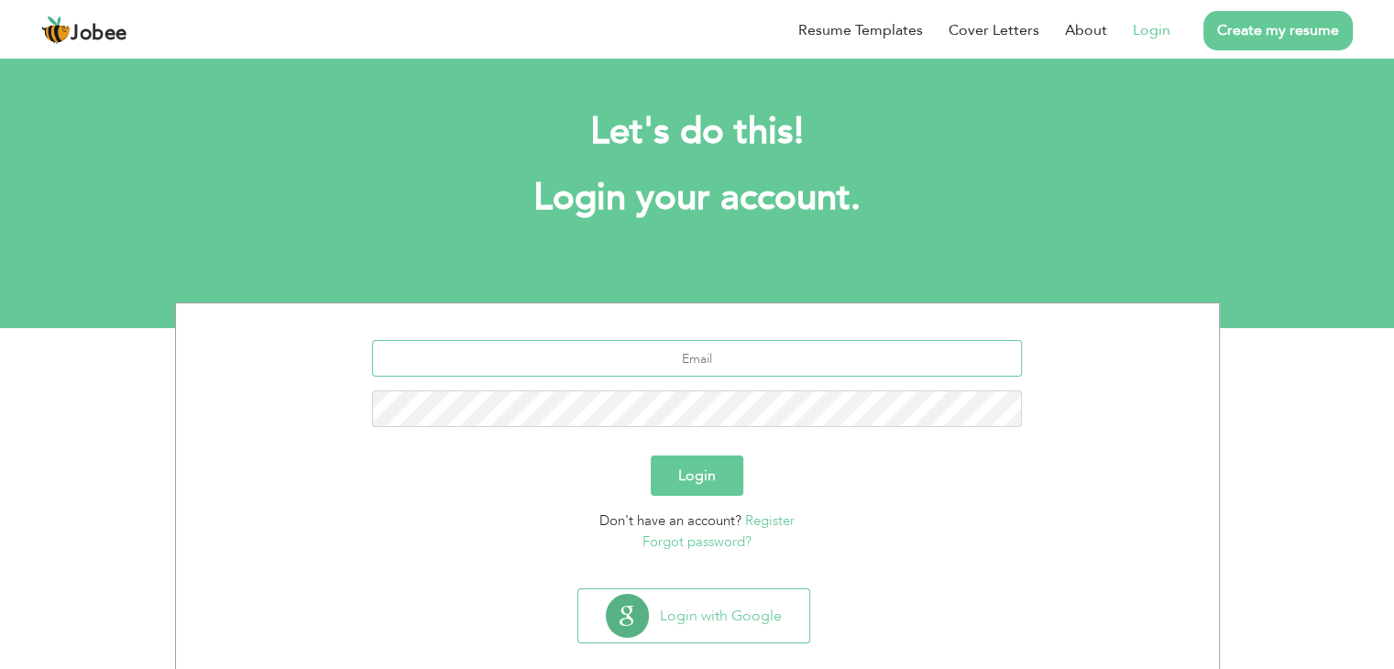
drag, startPoint x: 0, startPoint y: 0, endPoint x: 704, endPoint y: 360, distance: 790.7
click at [704, 360] on input "text" at bounding box center [697, 358] width 650 height 37
type input "[DOMAIN_NAME][EMAIL_ADDRESS][DOMAIN_NAME]"
click at [709, 463] on button "Login" at bounding box center [697, 476] width 93 height 40
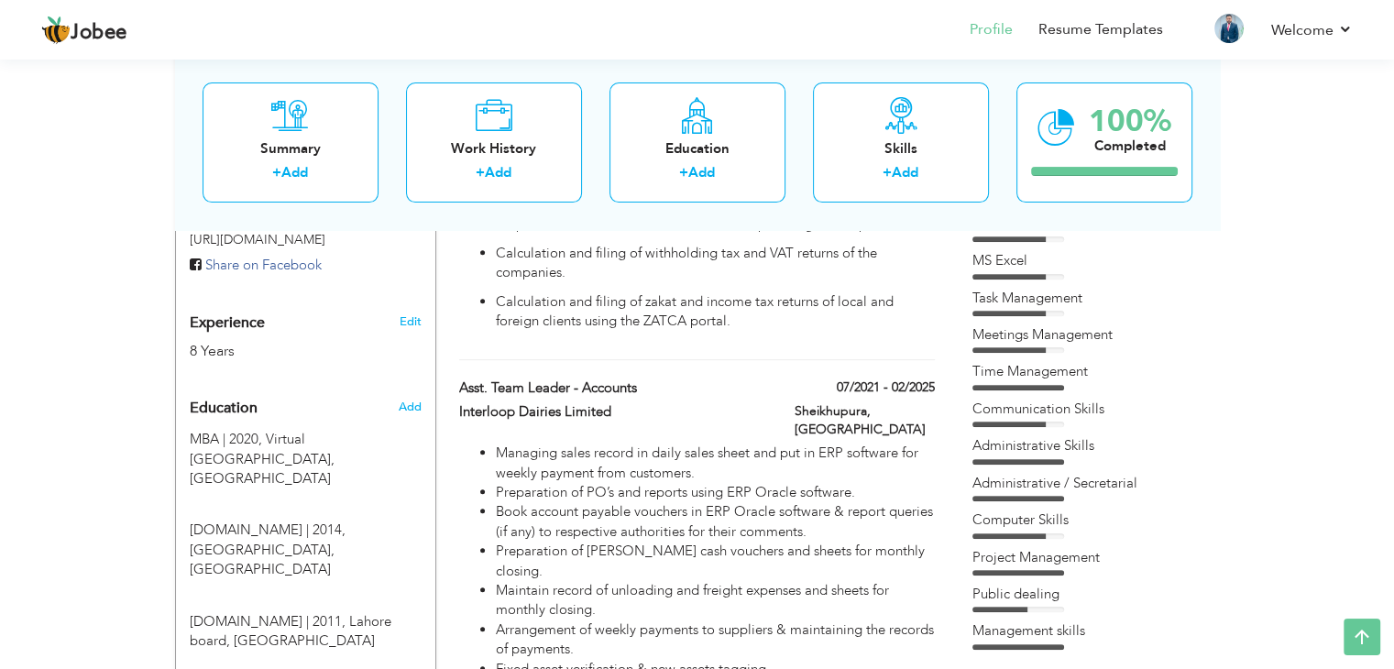
scroll to position [642, 0]
click at [643, 381] on span at bounding box center [644, 388] width 14 height 14
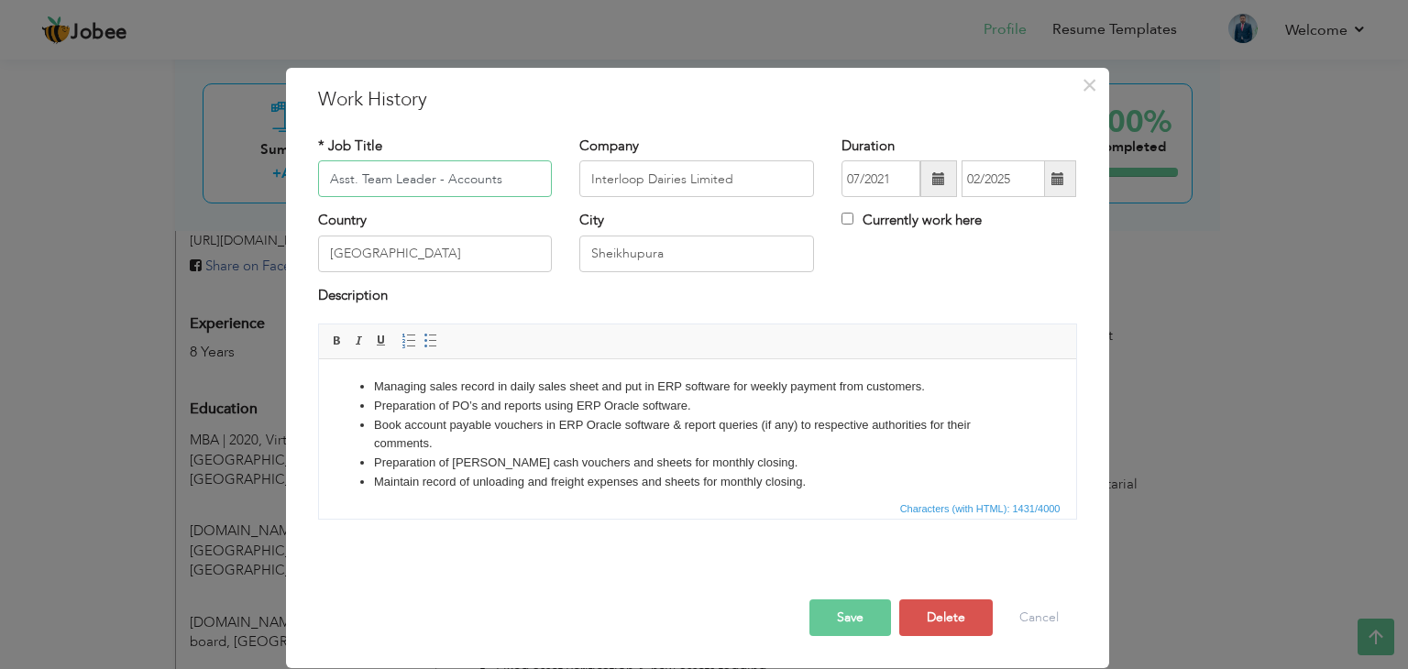
drag, startPoint x: 358, startPoint y: 174, endPoint x: 171, endPoint y: 177, distance: 187.0
click at [172, 177] on div "× Work History * Job Title Asst. Team Leader - Accounts Company Interloop Dairi…" at bounding box center [704, 334] width 1408 height 669
click at [844, 625] on button "Save" at bounding box center [850, 617] width 82 height 37
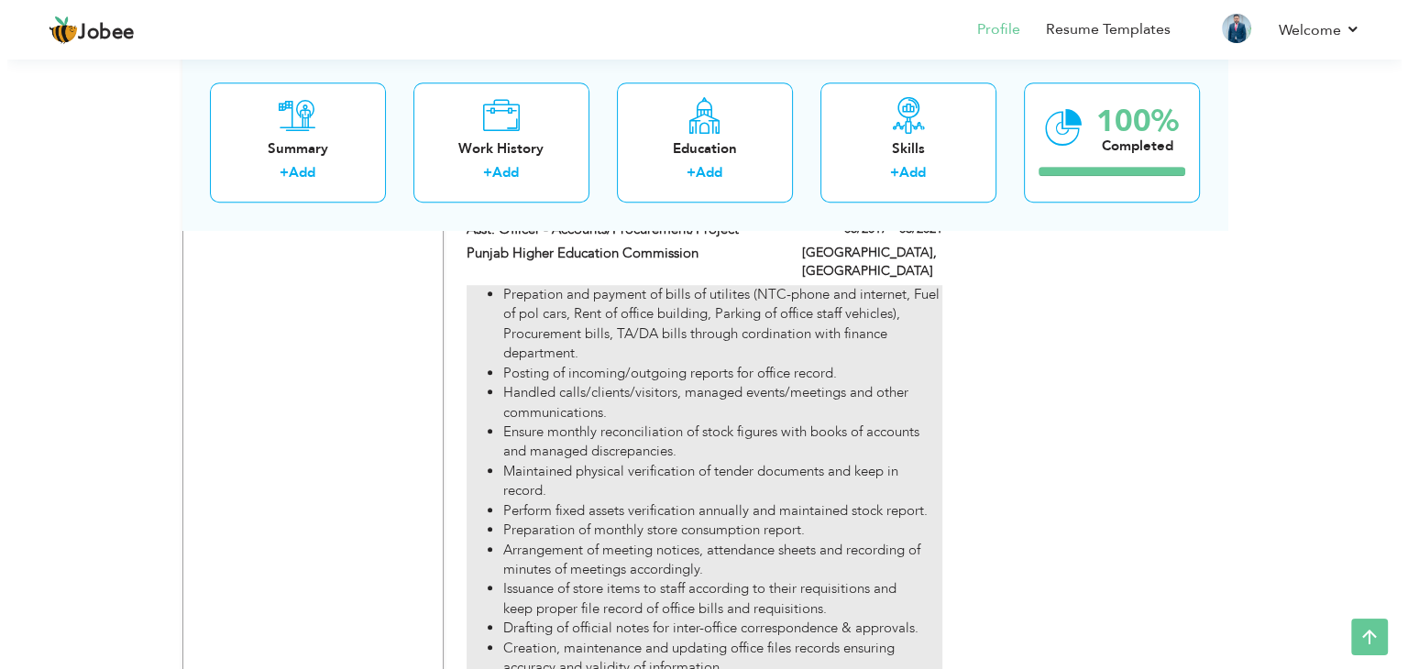
scroll to position [1283, 0]
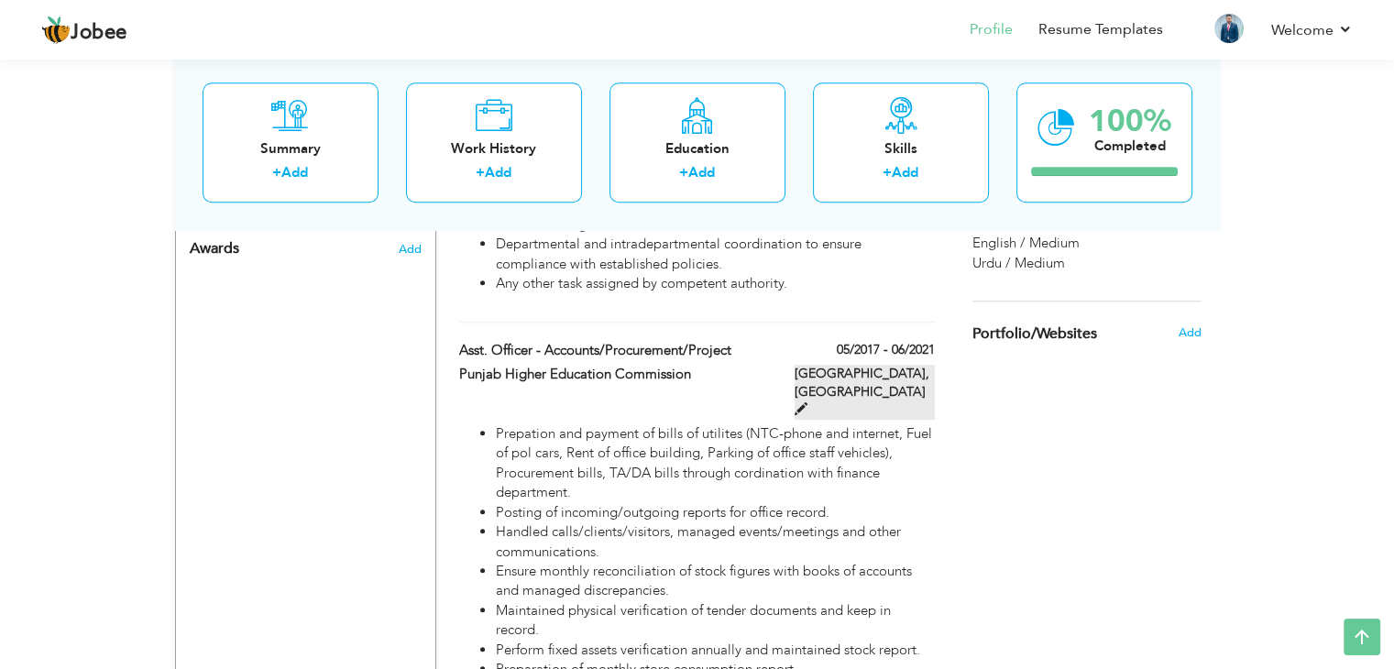
click at [808, 402] on span at bounding box center [801, 408] width 13 height 13
type input "Asst. Officer - Accounts/Procurement/Project"
type input "Punjab Higher Education Commission"
type input "05/2017"
type input "06/2021"
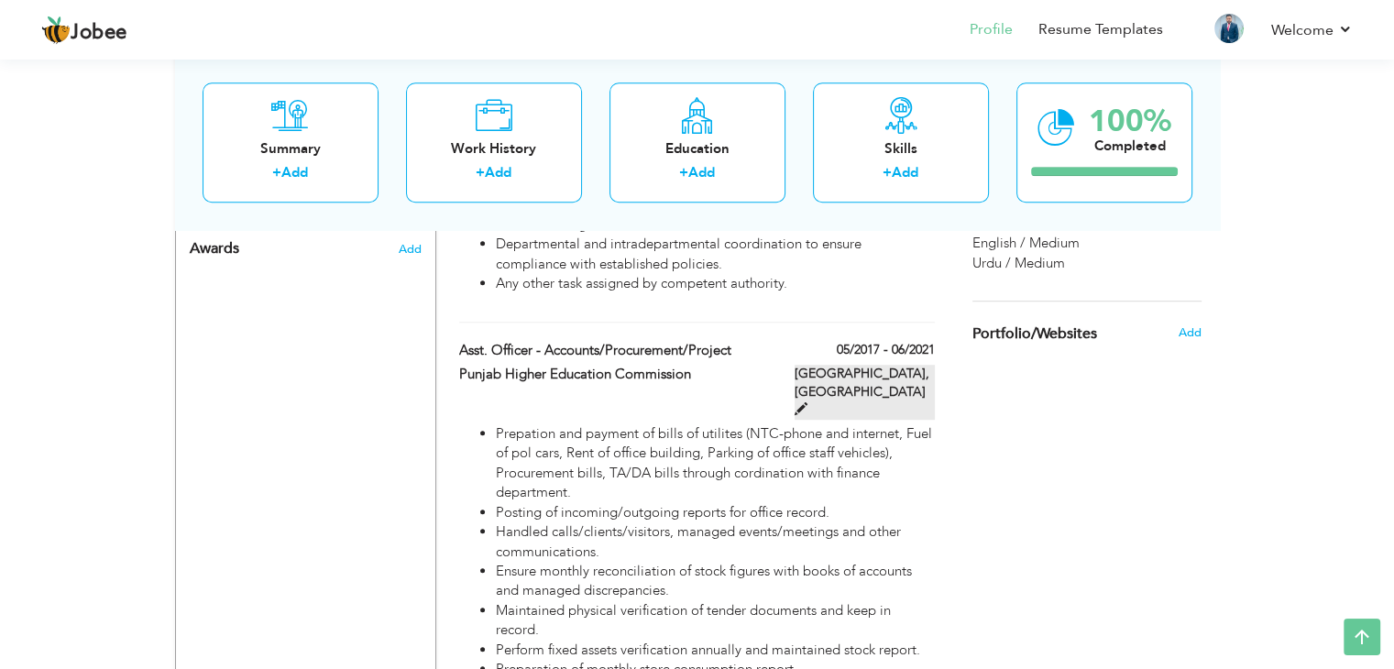
type input "[GEOGRAPHIC_DATA]"
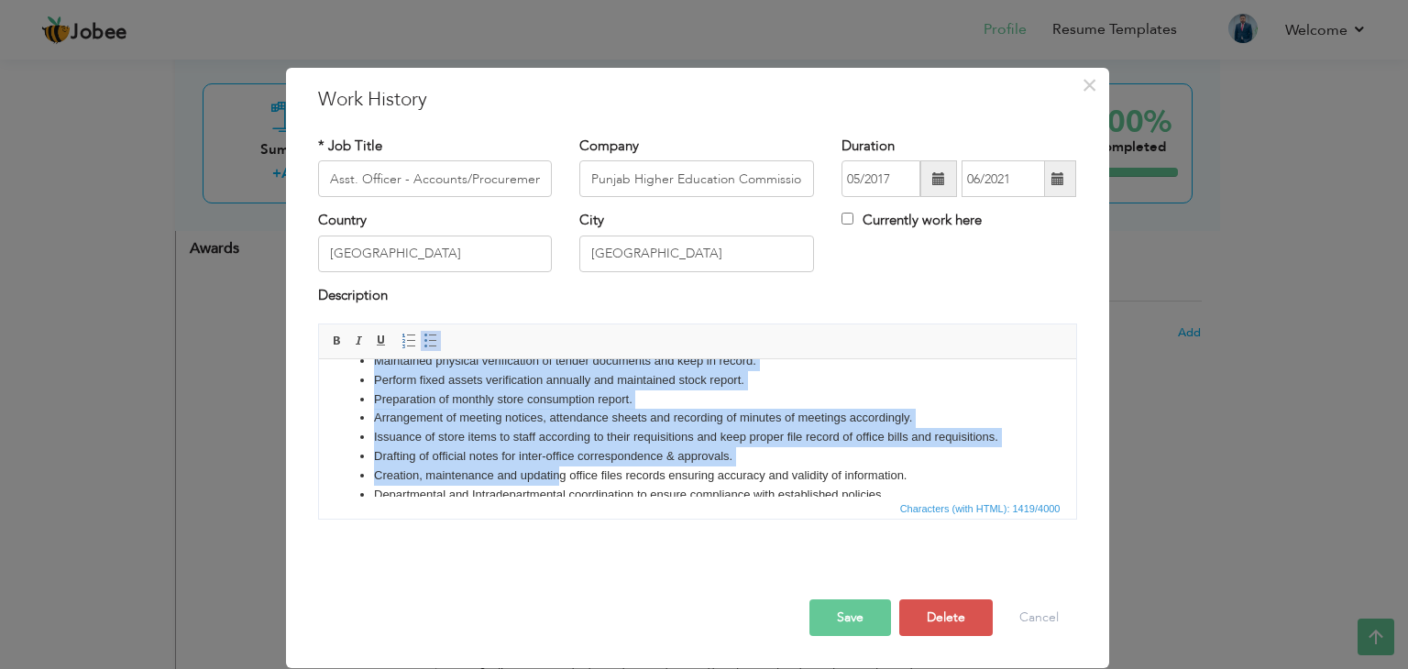
scroll to position [184, 0]
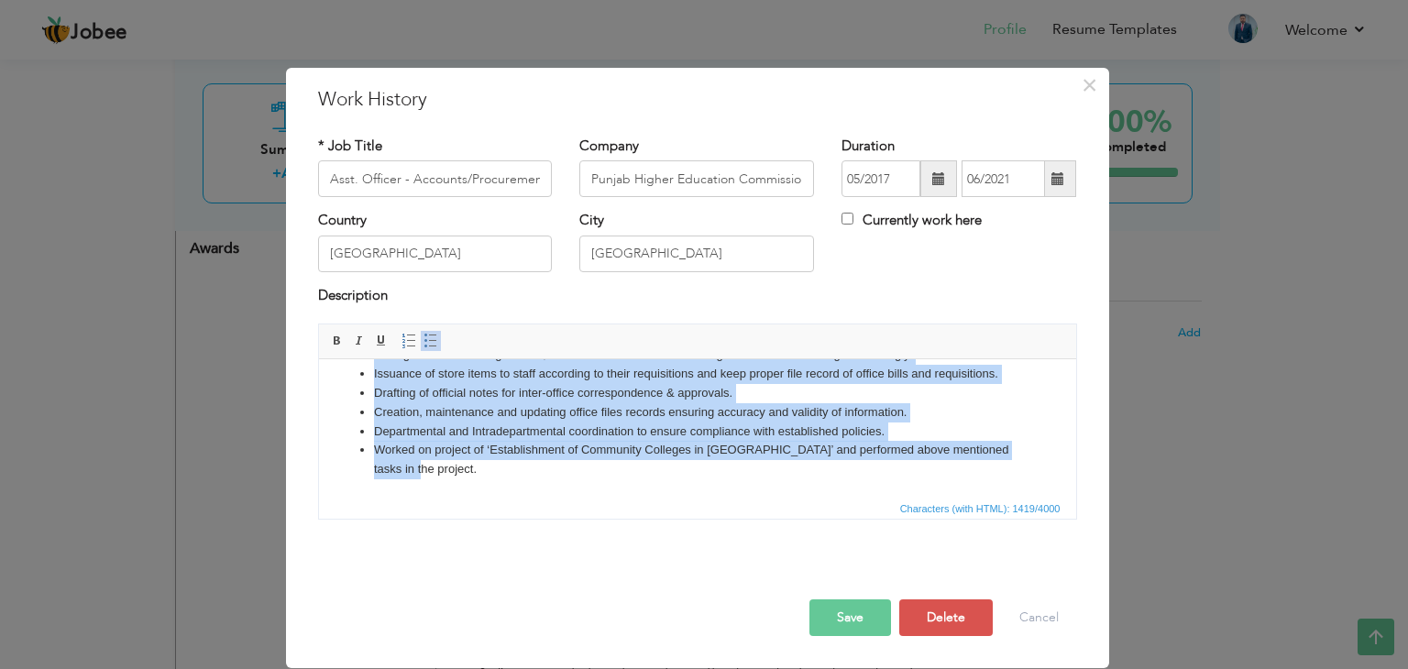
drag, startPoint x: 373, startPoint y: 385, endPoint x: 755, endPoint y: 858, distance: 608.1
click at [437, 498] on html "Prepation and payment of bills of utilites (NTC-phone and internet, Fuel of pol…" at bounding box center [696, 336] width 757 height 323
copy ul "Loremipsu dol sitamet co adipi el seddoeiu (TEM-incid utl etdolore, Magn al eni…"
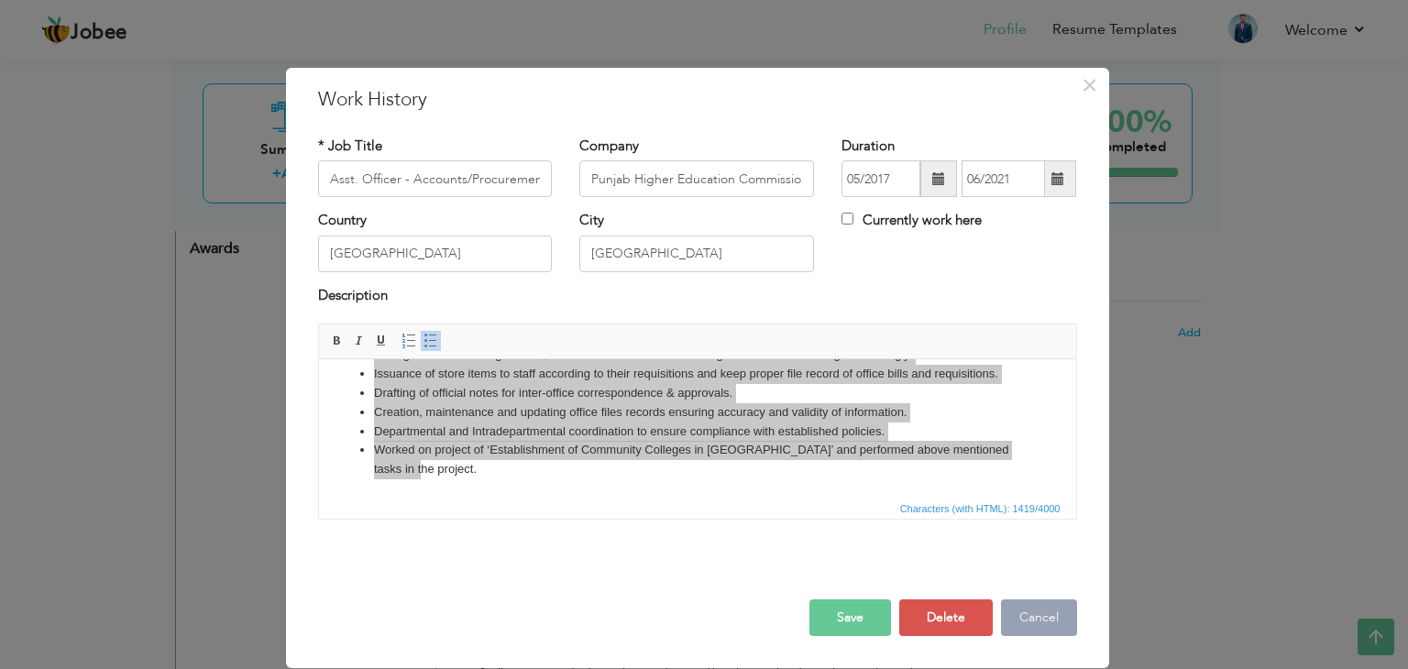
click at [1045, 617] on button "Cancel" at bounding box center [1039, 617] width 76 height 37
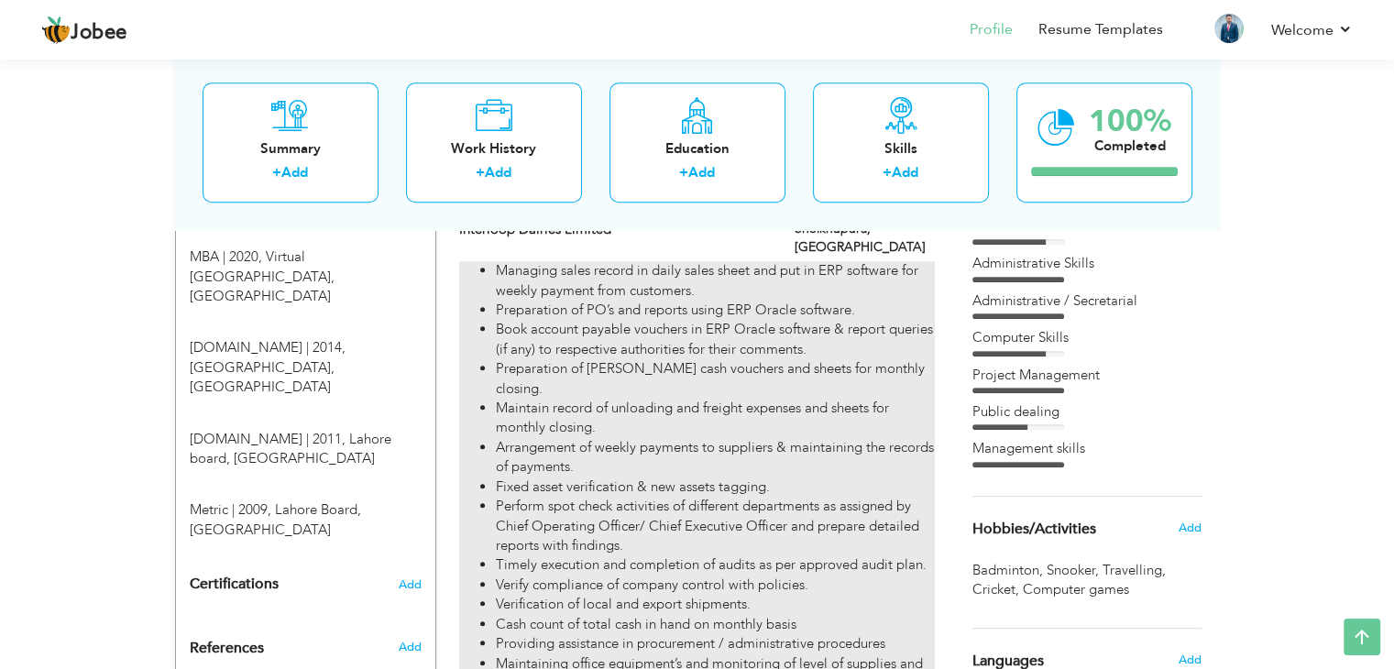
scroll to position [733, 0]
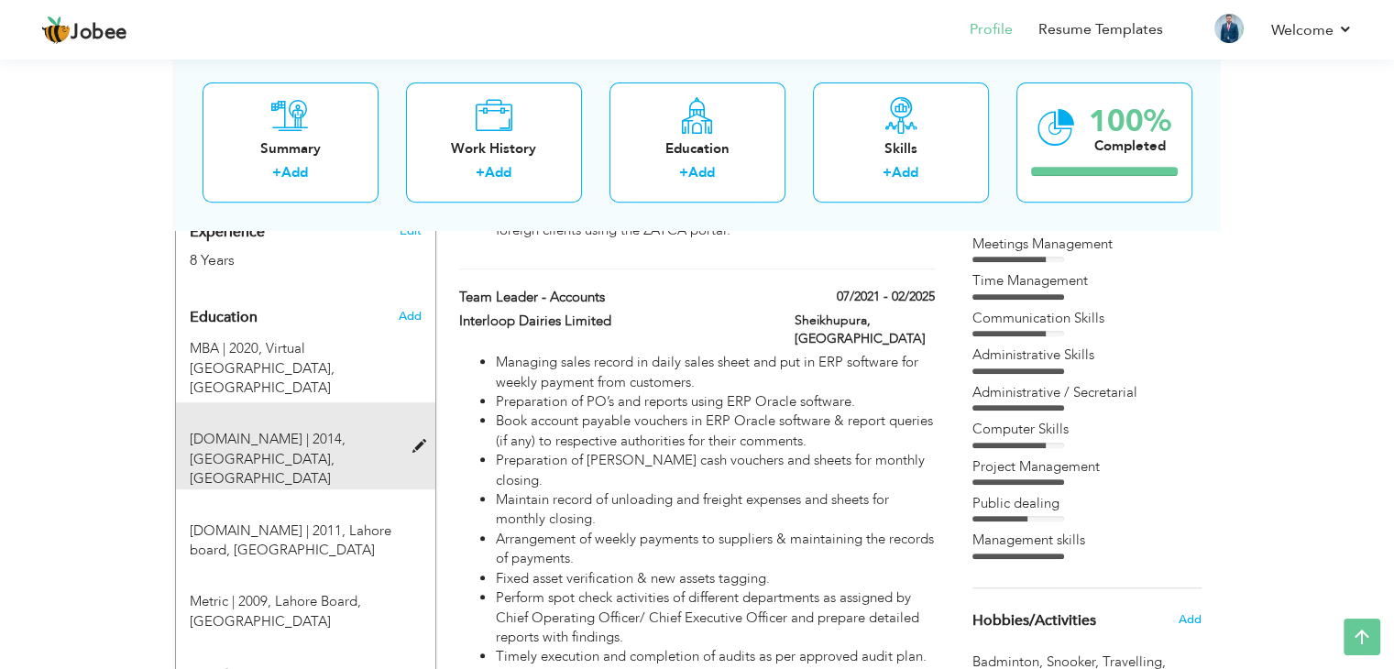
click at [414, 440] on span at bounding box center [423, 447] width 23 height 14
type input "[DOMAIN_NAME]"
type input "2014"
type input "[GEOGRAPHIC_DATA]"
type input "54"
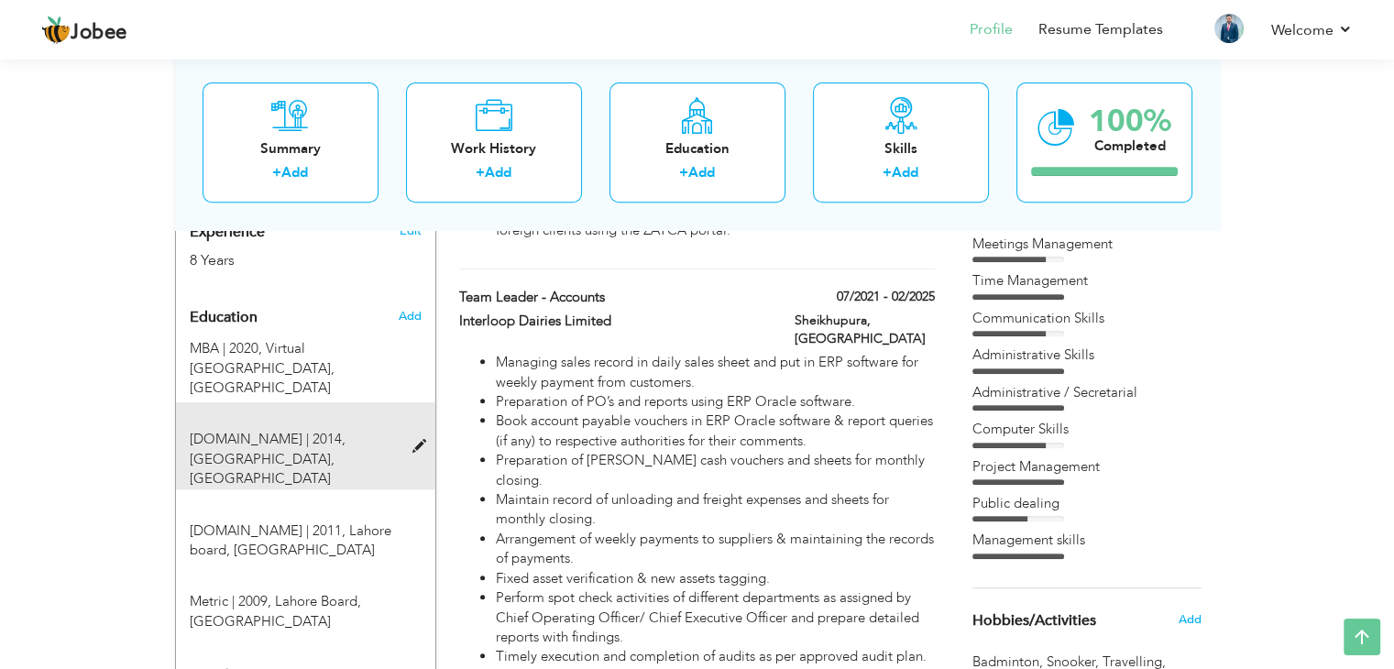
radio input "true"
type input "[GEOGRAPHIC_DATA]"
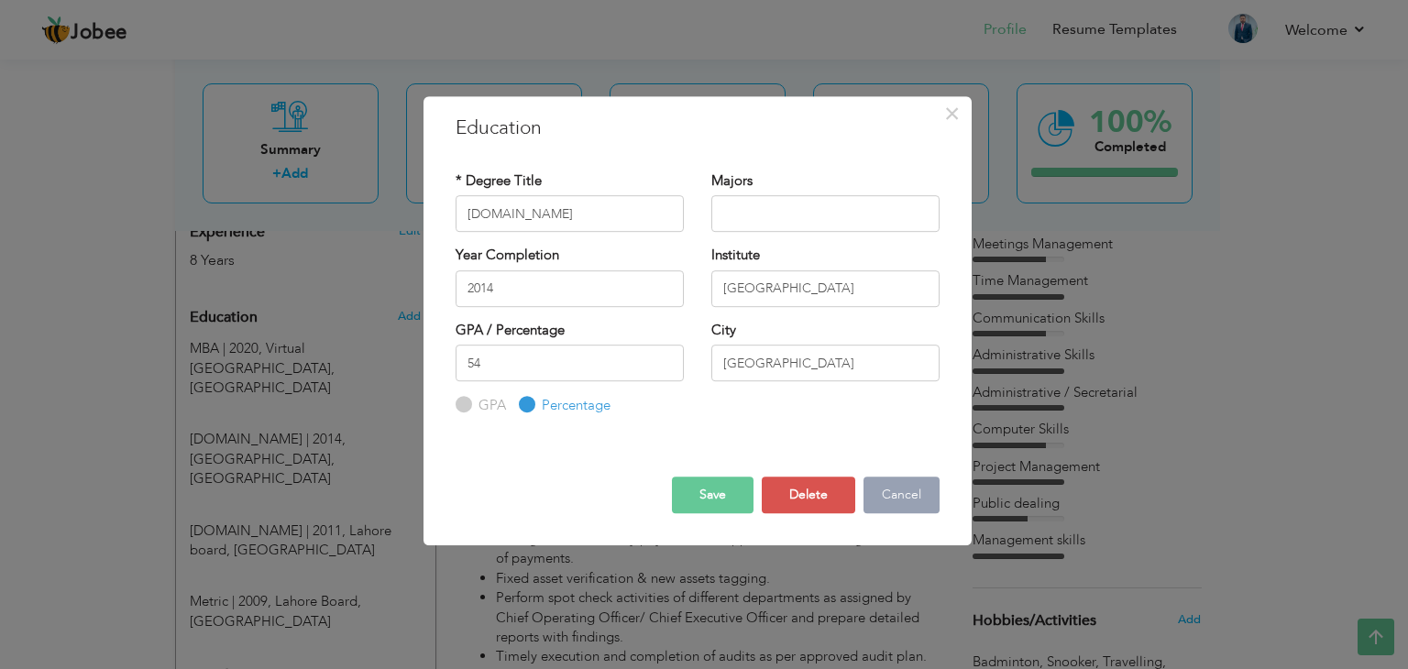
click at [900, 502] on button "Cancel" at bounding box center [901, 495] width 76 height 37
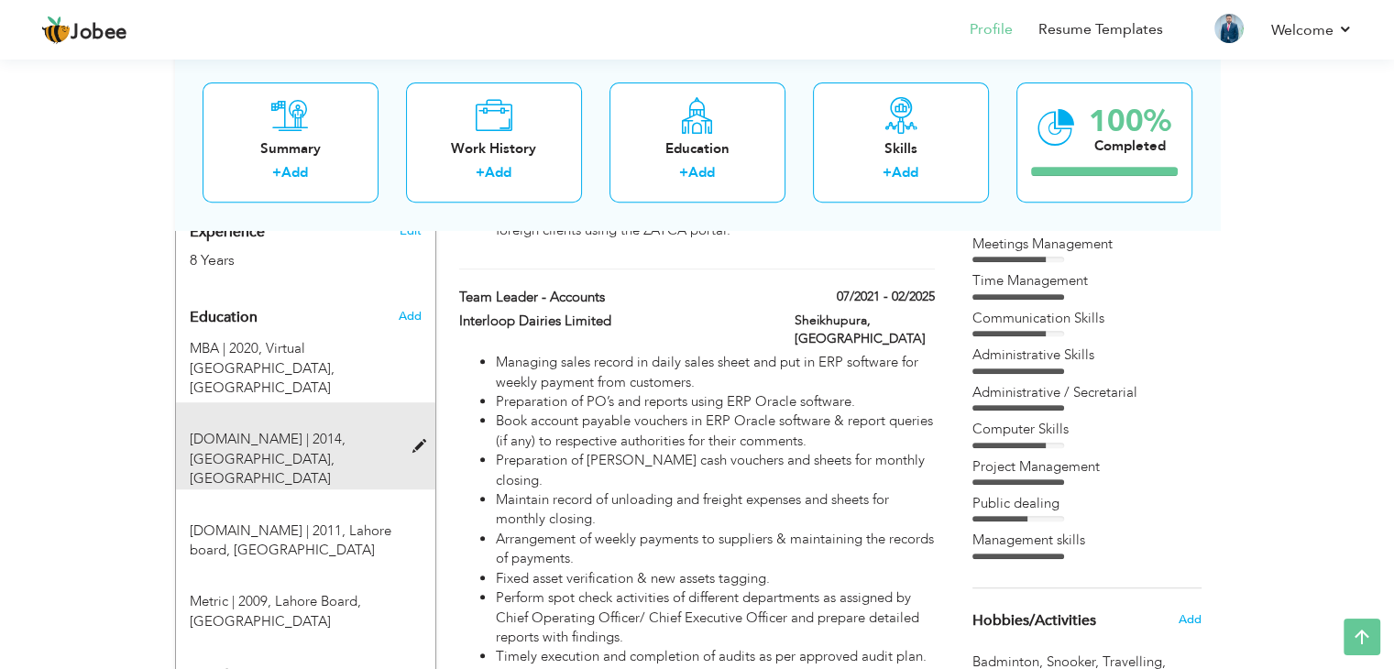
click at [311, 430] on div "[DOMAIN_NAME] | 2014, [GEOGRAPHIC_DATA], [GEOGRAPHIC_DATA]" at bounding box center [294, 459] width 237 height 59
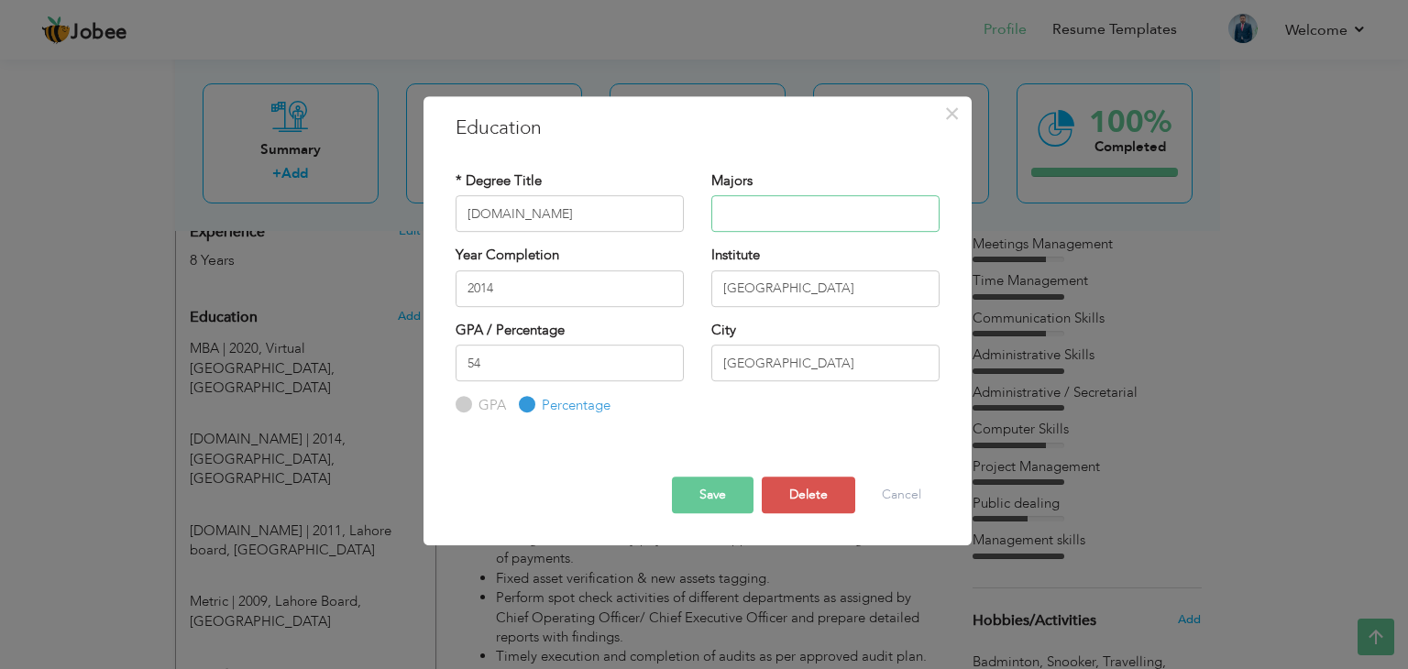
click at [753, 199] on input "text" at bounding box center [825, 213] width 228 height 37
click at [791, 211] on input "Commerce/Business & Accounting" at bounding box center [825, 213] width 228 height 37
type input "Commerce, Business & Accounting"
click at [748, 358] on input "[GEOGRAPHIC_DATA]" at bounding box center [825, 363] width 228 height 37
click at [710, 496] on button "Save" at bounding box center [713, 495] width 82 height 37
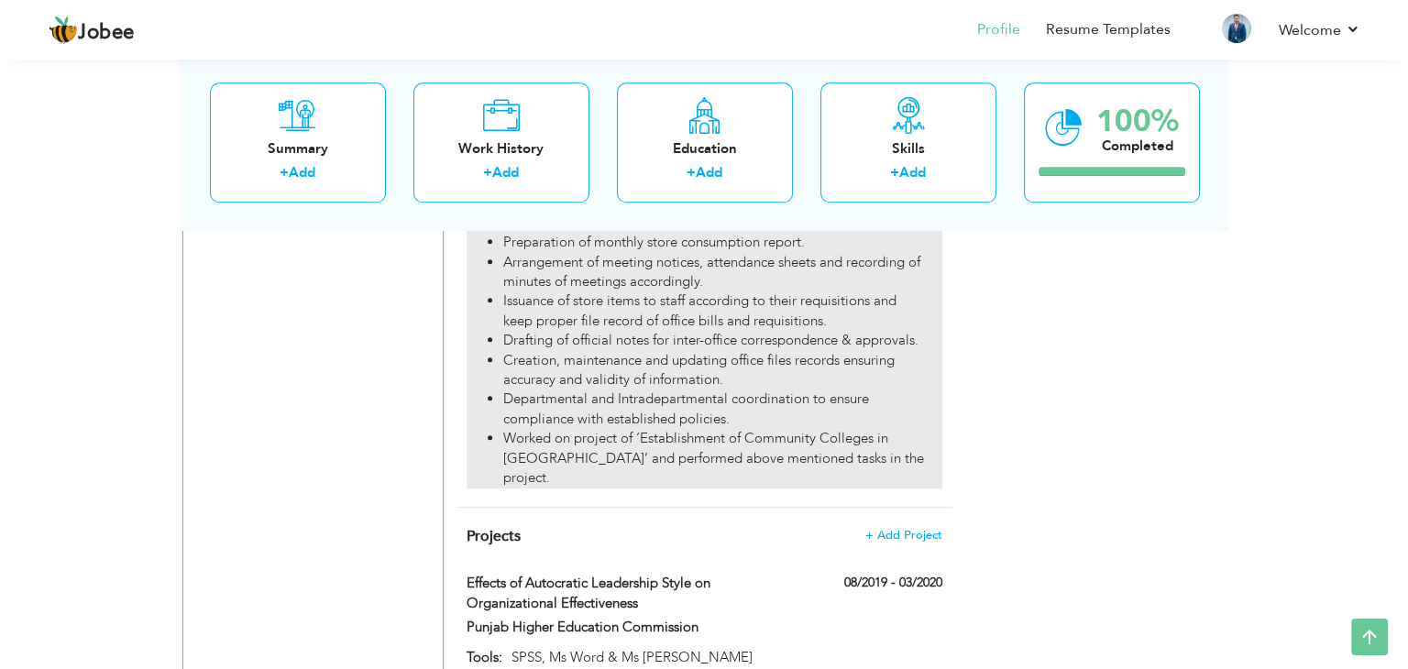
scroll to position [1787, 0]
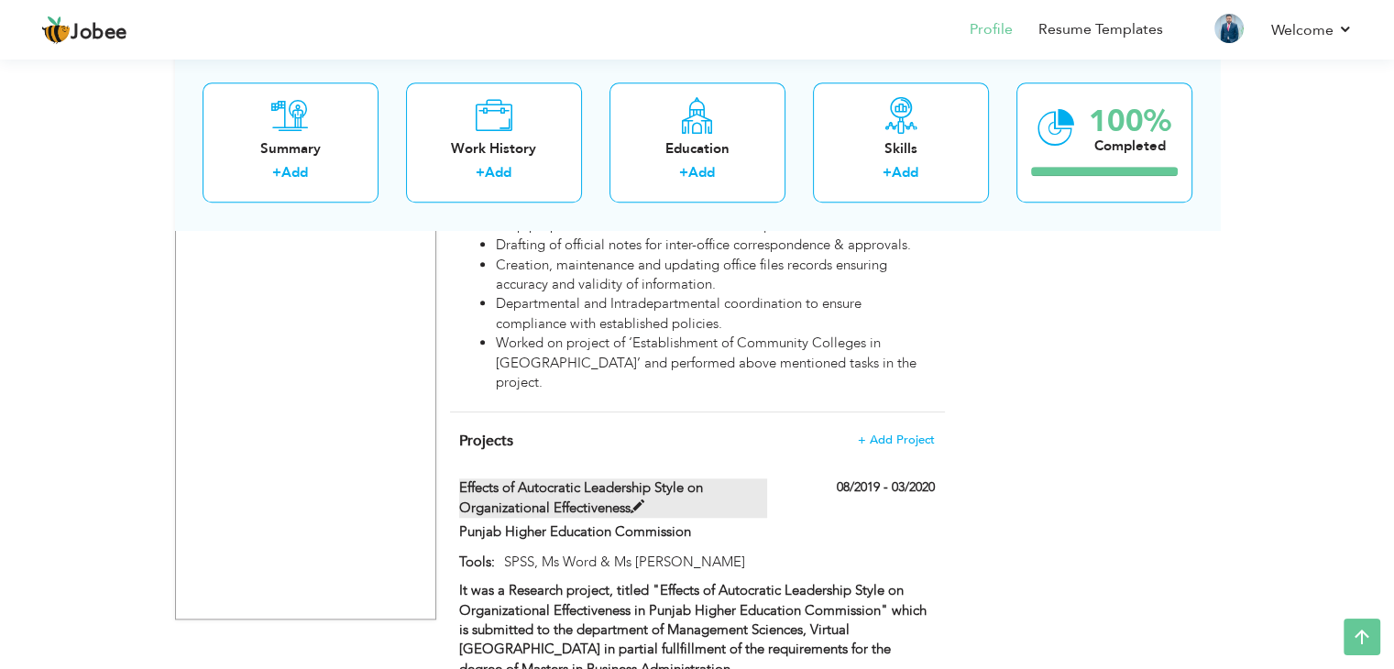
click at [595, 478] on label "Effects of Autocratic Leadership Style on Organizational Effectiveness" at bounding box center [613, 497] width 308 height 39
type input "Effects of Autocratic Leadership Style on Organizational Effectiveness"
type input "Punjab Higher Education Commission"
type input "08/2019"
type input "03/2020"
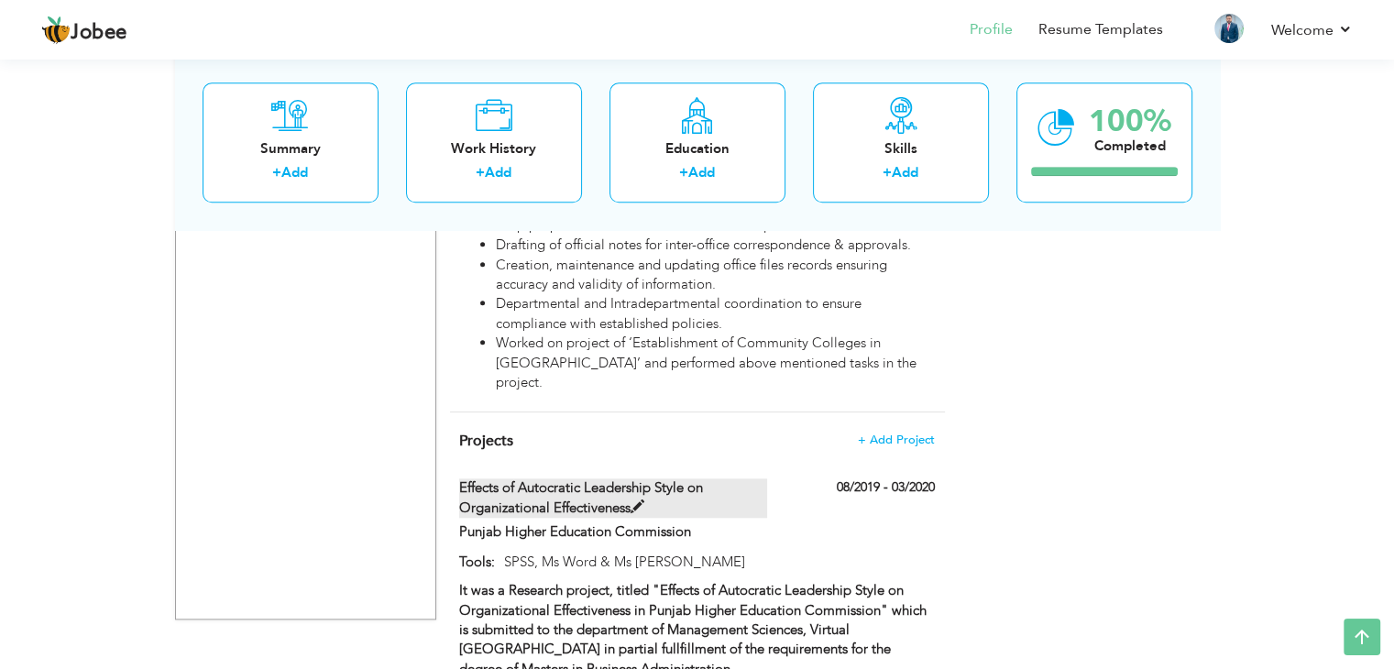
type input "SPSS, Ms Word & Ms [PERSON_NAME]"
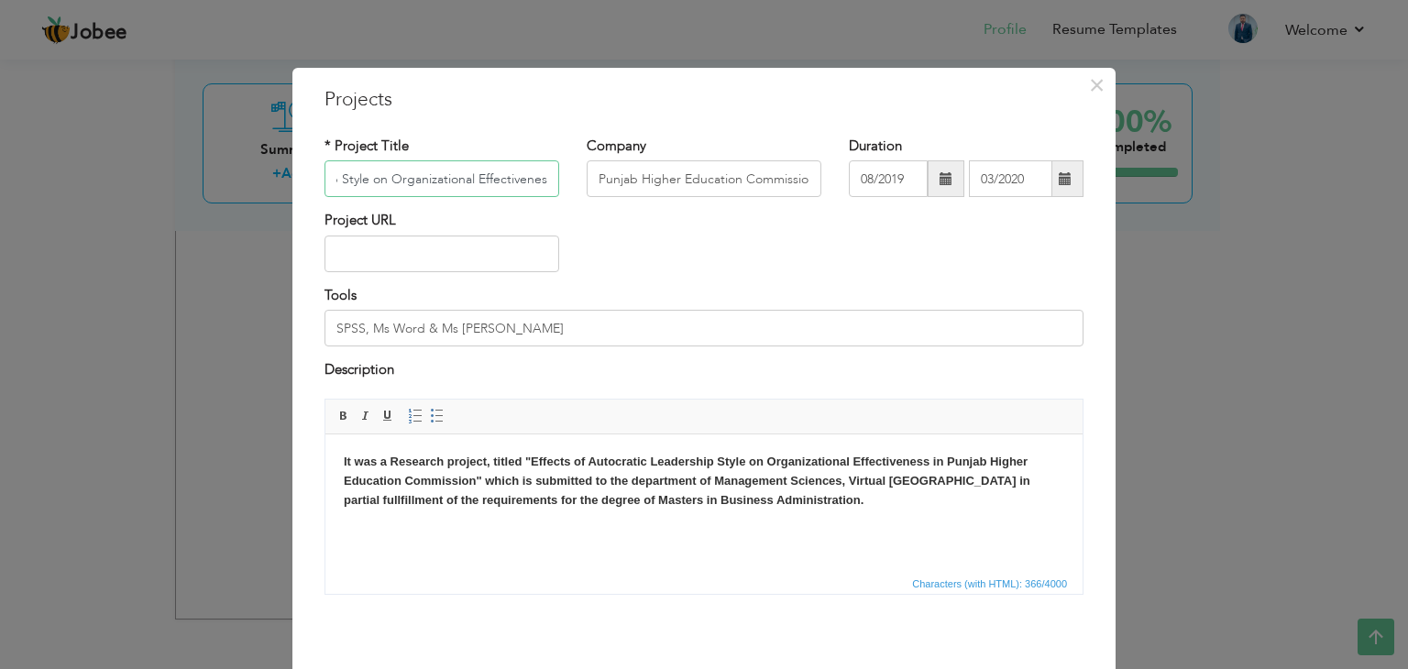
scroll to position [0, 0]
drag, startPoint x: 540, startPoint y: 177, endPoint x: 121, endPoint y: 148, distance: 419.9
click at [122, 148] on div "× Projects * Project Title Effects of Autocratic Leadership Style on Organizati…" at bounding box center [704, 334] width 1408 height 669
drag, startPoint x: 590, startPoint y: 177, endPoint x: 858, endPoint y: 179, distance: 267.6
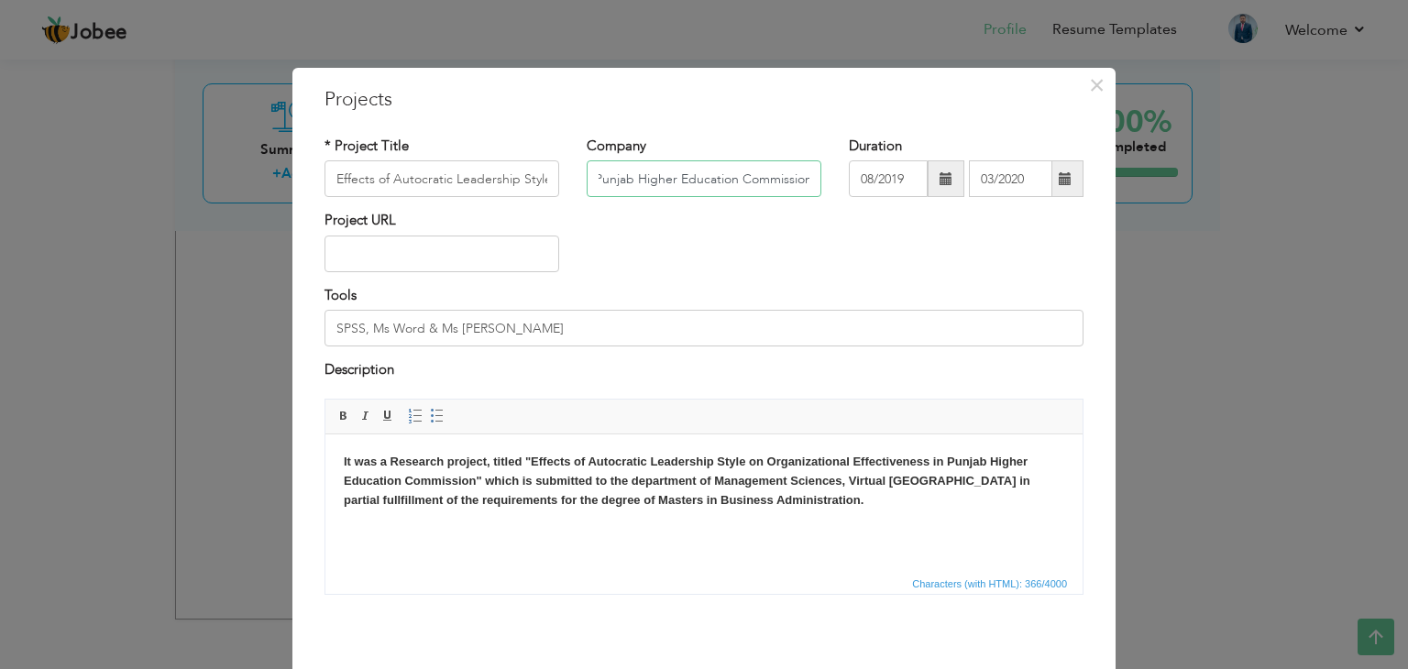
click at [858, 179] on div "* Project Title Effects of Autocratic Leadership Style on Organizational Effect…" at bounding box center [704, 174] width 786 height 74
drag, startPoint x: 345, startPoint y: 458, endPoint x: 957, endPoint y: 507, distance: 614.2
click at [957, 507] on body "It was a Research project, titled "Effects of Autocratic Leadership Style on Or…" at bounding box center [704, 480] width 720 height 57
copy strong "It was a Research project, titled "Effects of Autocratic Leadership Style on Or…"
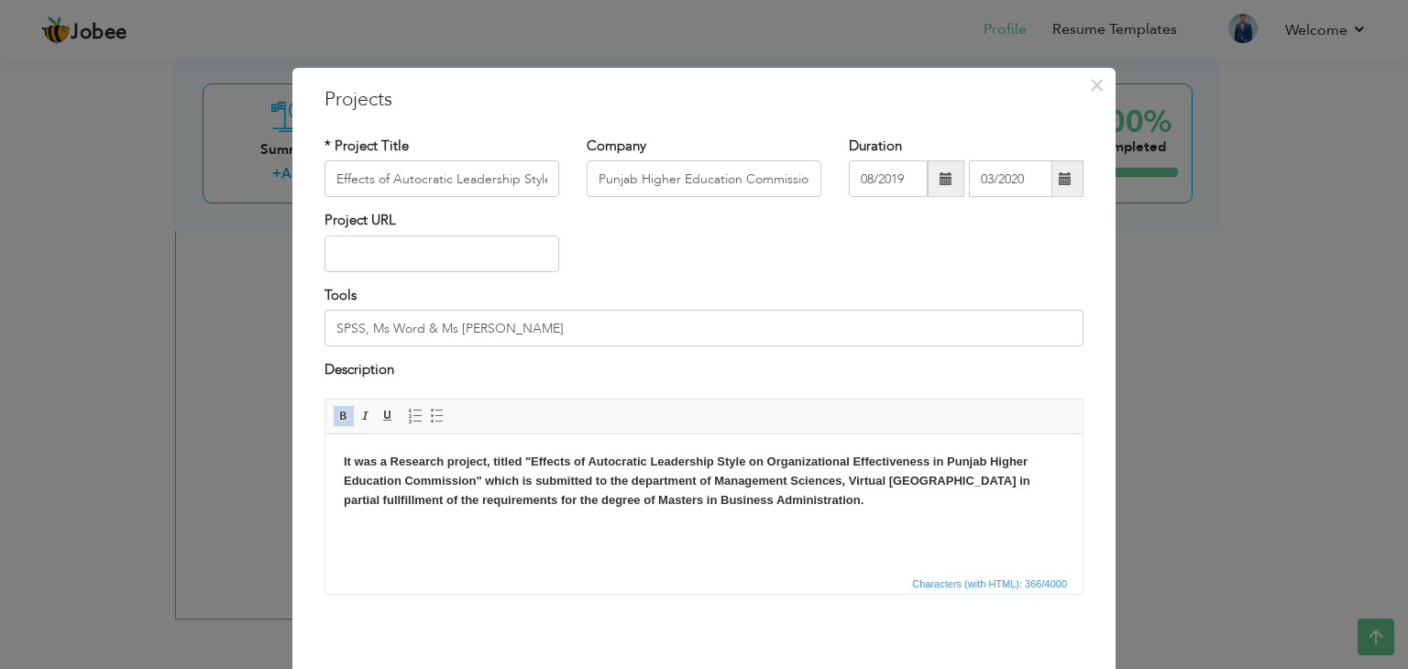
click at [733, 501] on strong "It was a Research project, titled "Effects of Autocratic Leadership Style on Or…" at bounding box center [687, 480] width 687 height 52
click at [425, 499] on strong "It was a Research project, titled "Effects of Autocratic Leadership Style on Or…" at bounding box center [687, 480] width 687 height 52
drag, startPoint x: 337, startPoint y: 461, endPoint x: 907, endPoint y: 554, distance: 577.6
click at [907, 527] on html "It was a Research project, titled "Effects of Autocratic Leadership Style on Or…" at bounding box center [703, 480] width 757 height 93
click at [752, 266] on div "Project URL" at bounding box center [704, 248] width 786 height 74
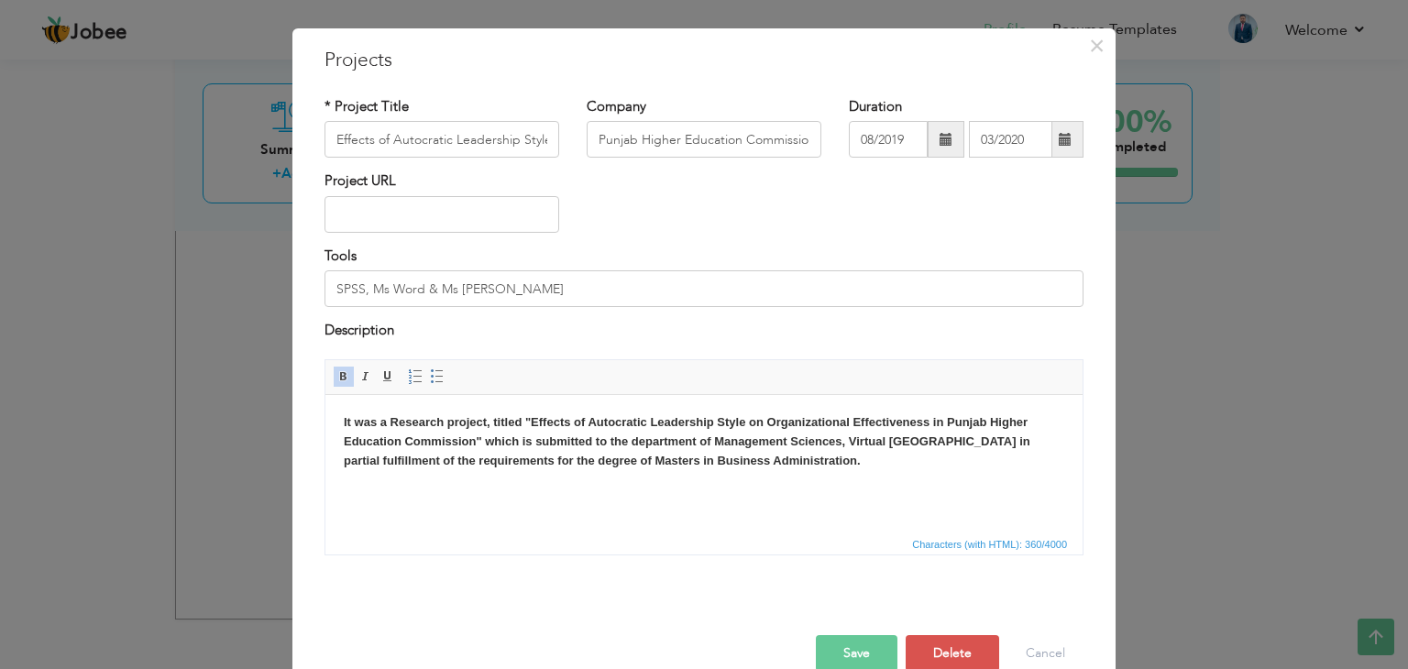
scroll to position [73, 0]
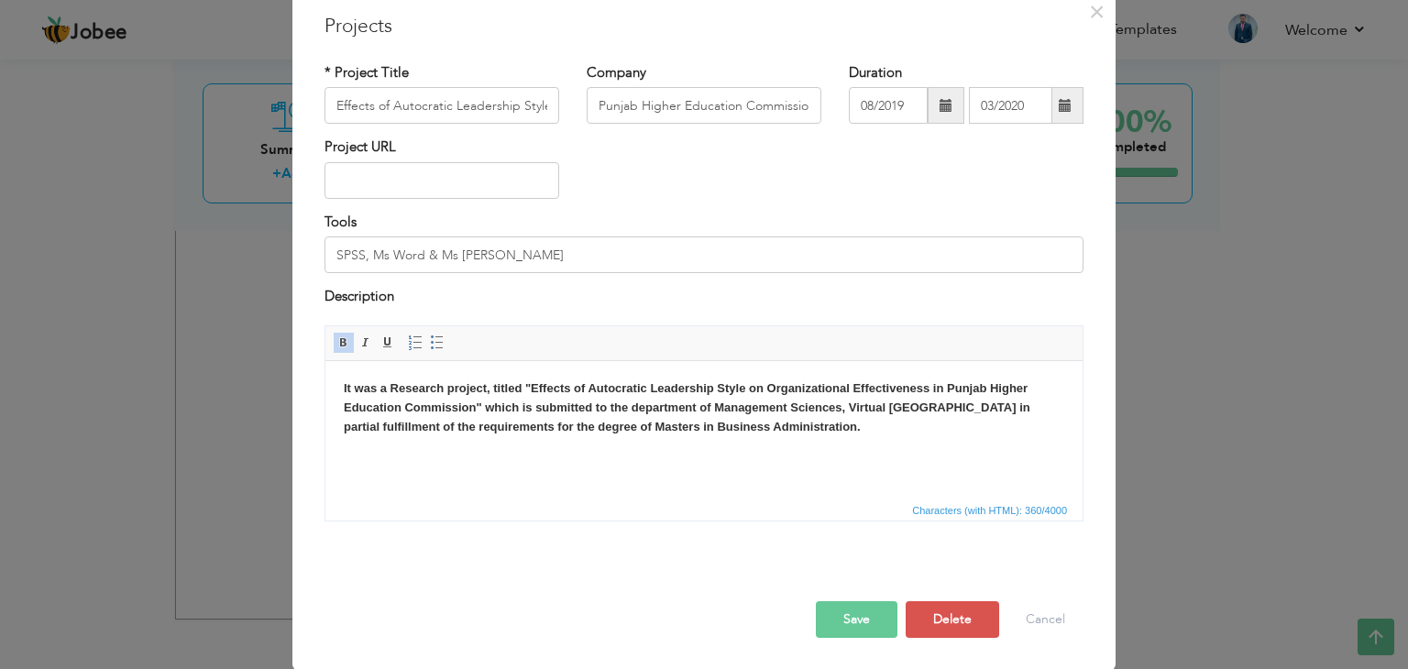
click at [867, 624] on button "Save" at bounding box center [857, 619] width 82 height 37
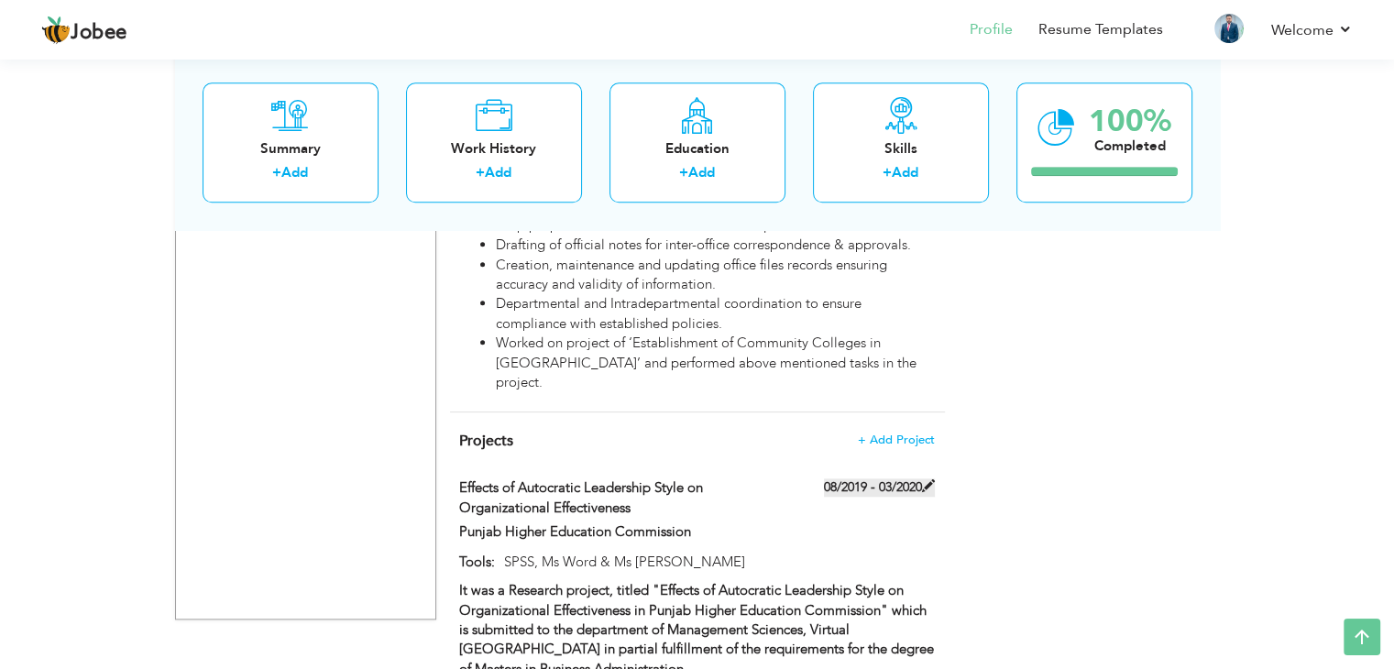
click at [932, 479] on span at bounding box center [928, 485] width 13 height 13
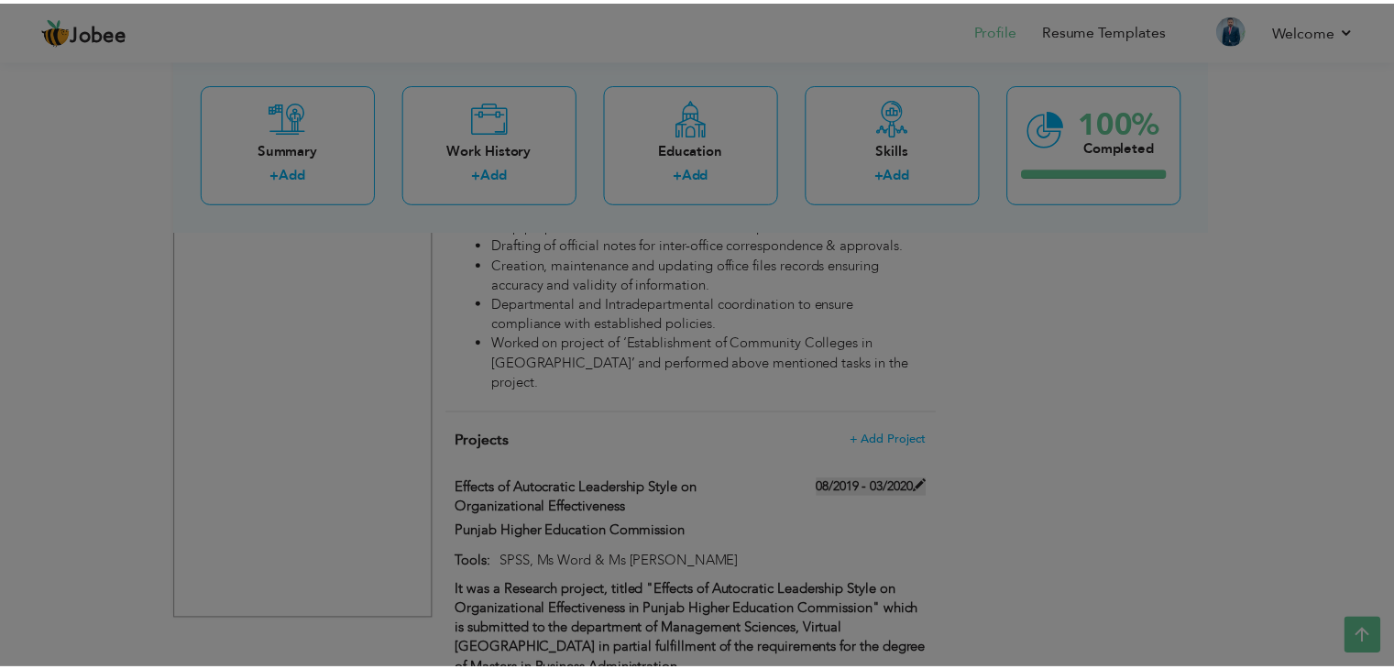
scroll to position [0, 0]
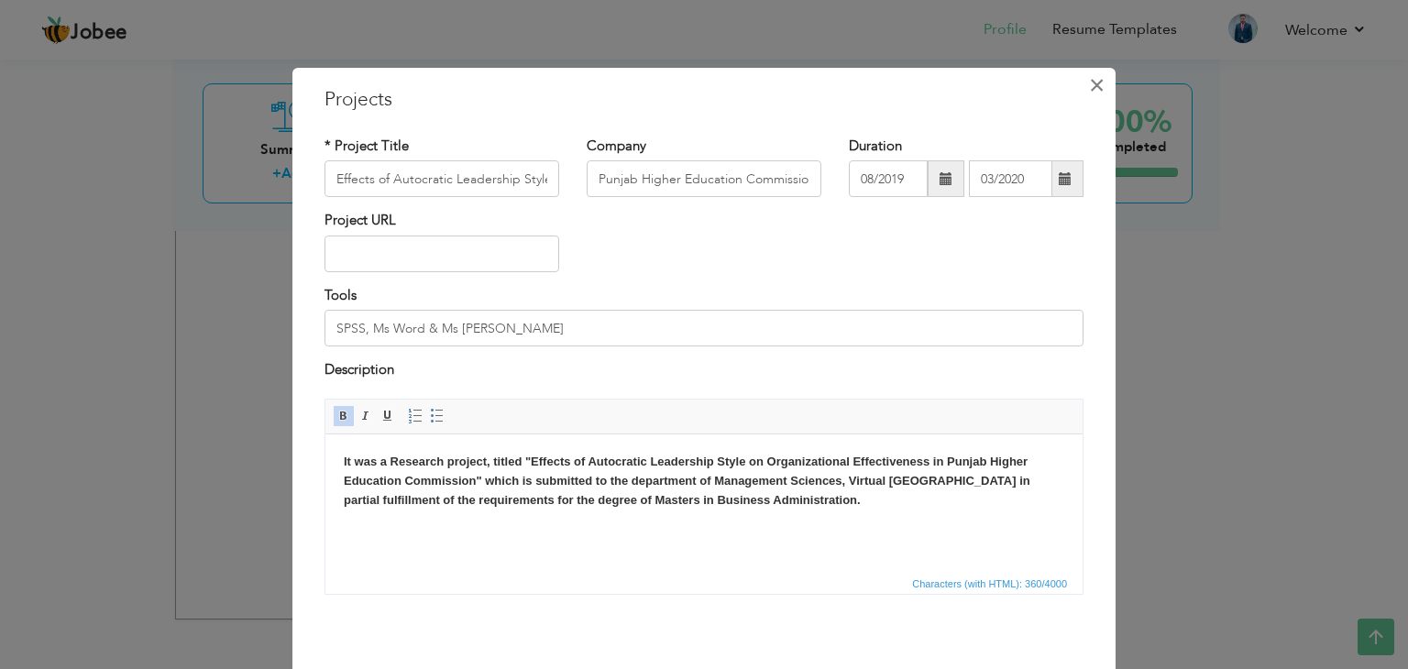
click at [1097, 84] on button "×" at bounding box center [1096, 85] width 29 height 29
